Goal: Answer question/provide support: Share knowledge or assist other users

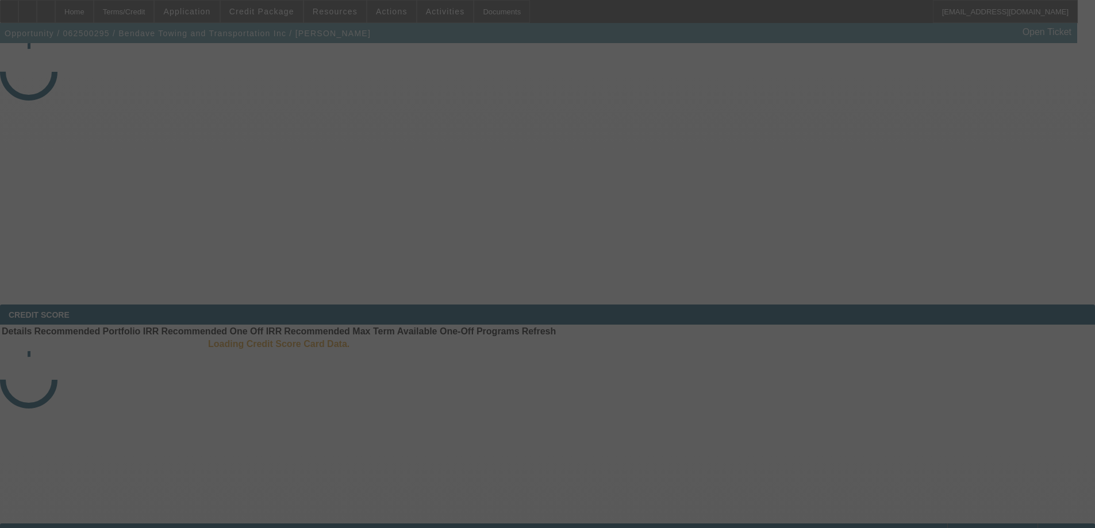
select select "4"
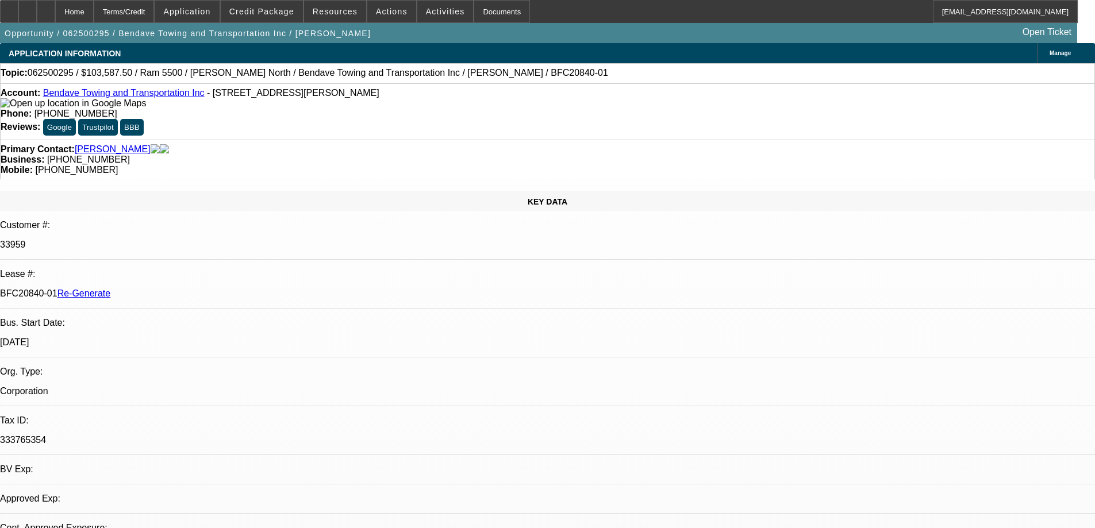
select select "0"
select select "1"
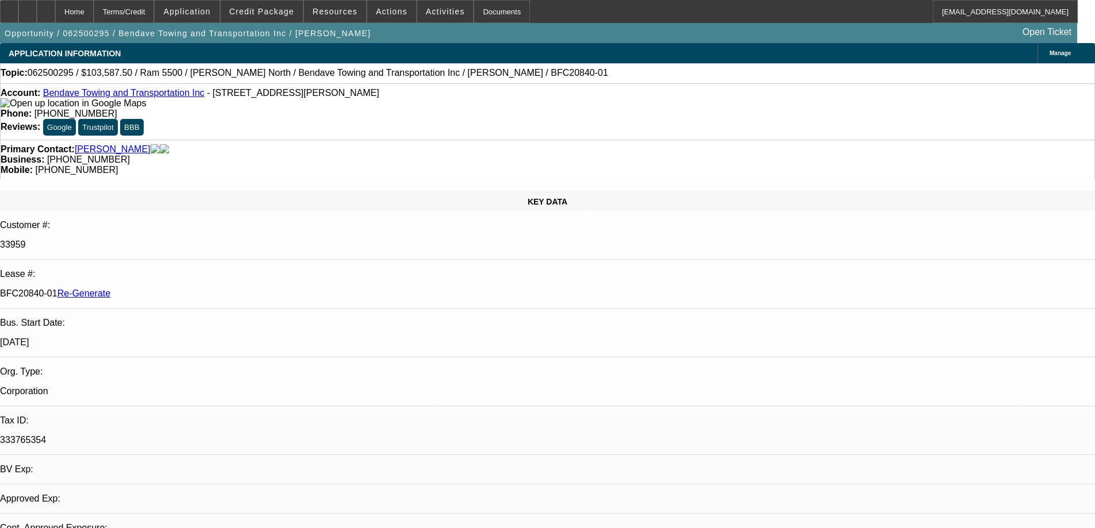
select select "6"
